Goal: Task Accomplishment & Management: Use online tool/utility

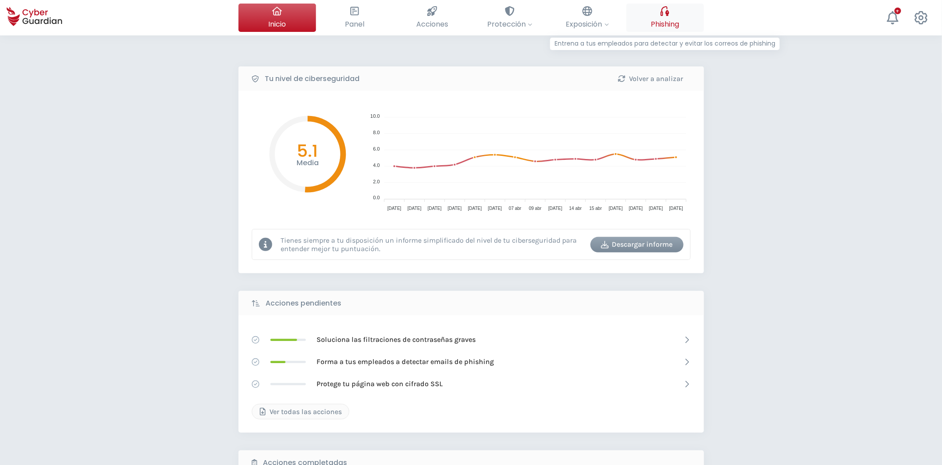
click at [673, 16] on button "Phishing Entrena a tus empleados para detectar y evitar los correos de phishing" at bounding box center [665, 18] width 78 height 28
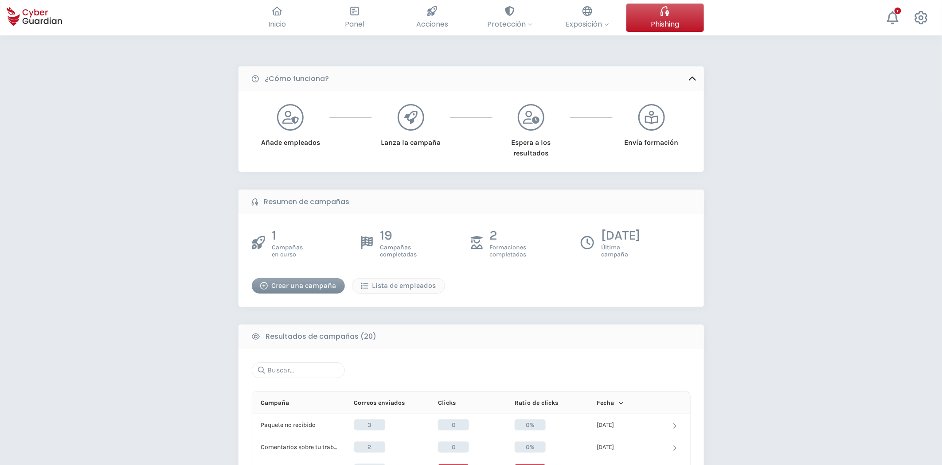
click at [300, 282] on div "Crear una campaña" at bounding box center [298, 285] width 80 height 11
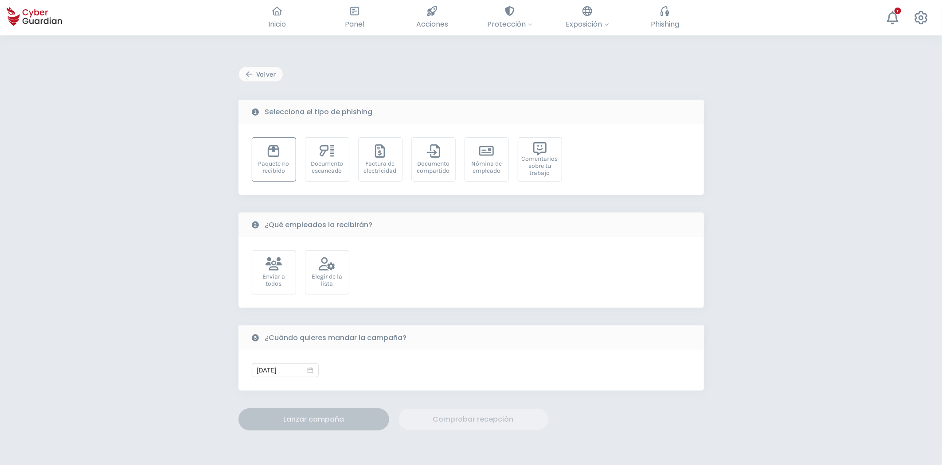
click at [260, 165] on div "Paquete no recibido" at bounding box center [274, 167] width 35 height 14
click at [329, 266] on icon at bounding box center [327, 263] width 16 height 13
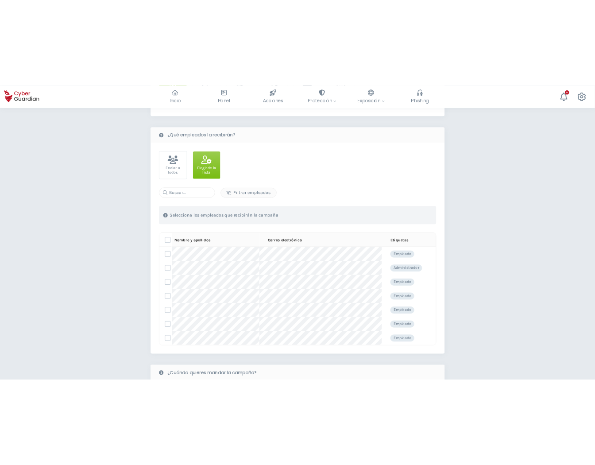
scroll to position [148, 0]
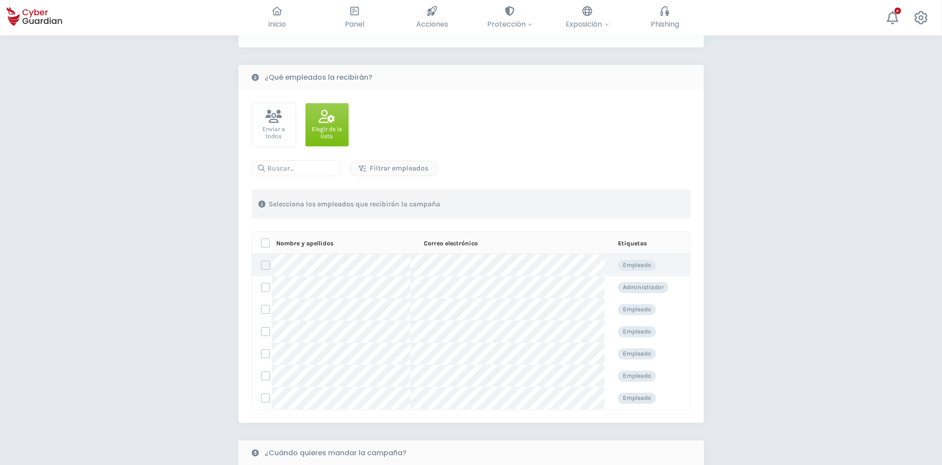
click at [264, 271] on td at bounding box center [261, 265] width 19 height 22
click at [264, 265] on label at bounding box center [265, 265] width 9 height 9
click at [261, 265] on input "checkbox" at bounding box center [261, 265] width 0 height 8
click at [265, 331] on label at bounding box center [265, 331] width 9 height 9
click at [261, 331] on input "checkbox" at bounding box center [261, 332] width 0 height 8
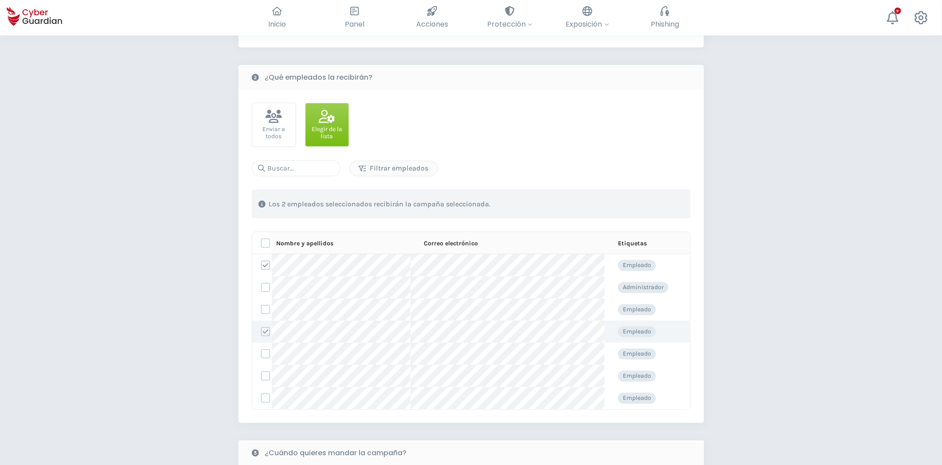
click at [268, 330] on icon at bounding box center [265, 332] width 6 height 6
click at [261, 330] on input "checkbox" at bounding box center [261, 332] width 0 height 8
click at [264, 311] on label at bounding box center [265, 309] width 9 height 9
click at [261, 311] on input "checkbox" at bounding box center [261, 310] width 0 height 8
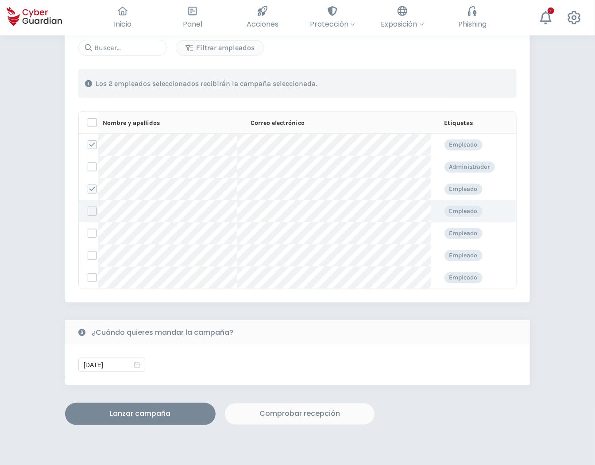
scroll to position [246, 0]
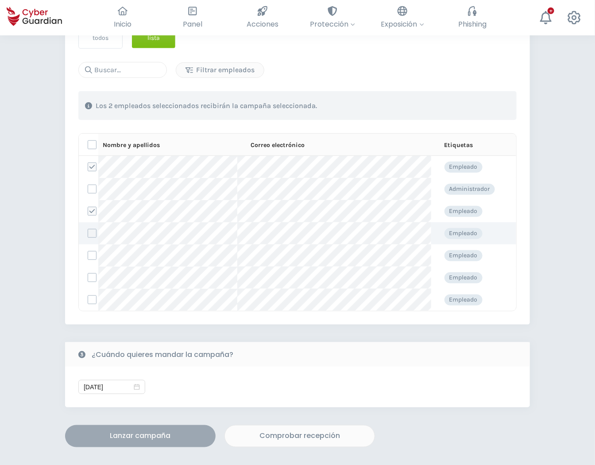
click at [148, 437] on div "Lanzar campaña" at bounding box center [140, 436] width 137 height 11
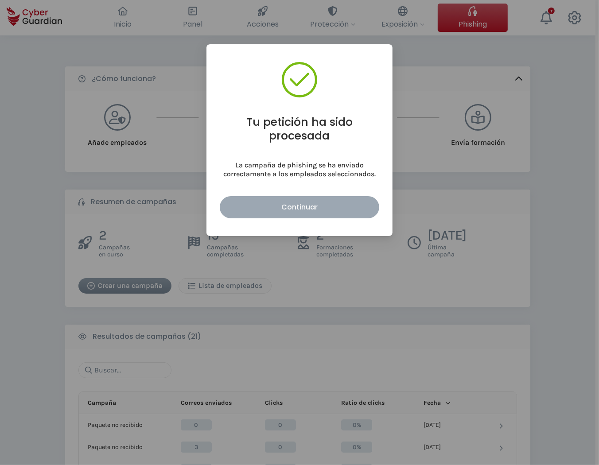
click at [327, 207] on div "Continuar" at bounding box center [299, 207] width 146 height 11
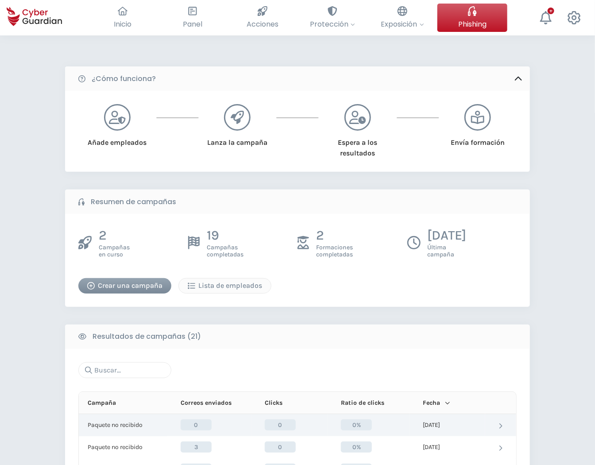
click at [126, 424] on p "Paquete no recibido" at bounding box center [115, 425] width 55 height 8
